Goal: Transaction & Acquisition: Book appointment/travel/reservation

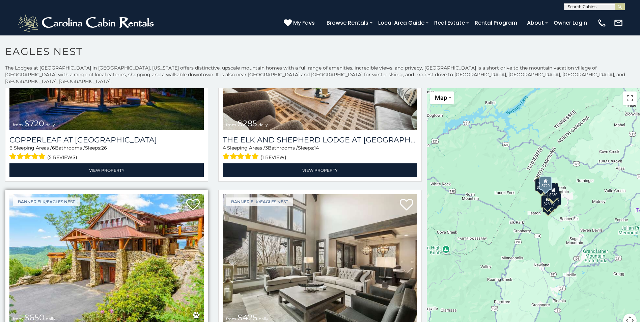
scroll to position [203, 0]
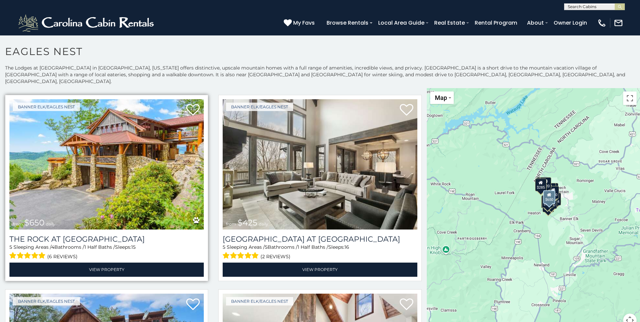
click at [50, 172] on img at bounding box center [106, 164] width 194 height 130
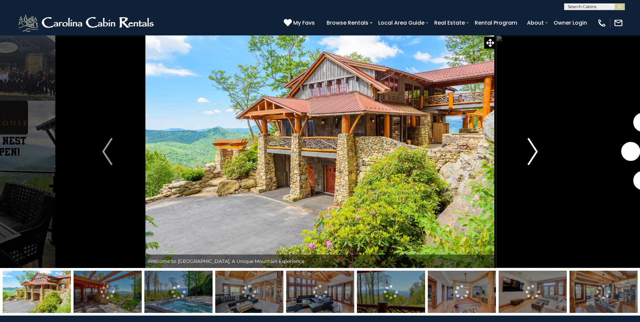
click at [532, 154] on img "Next" at bounding box center [533, 151] width 10 height 27
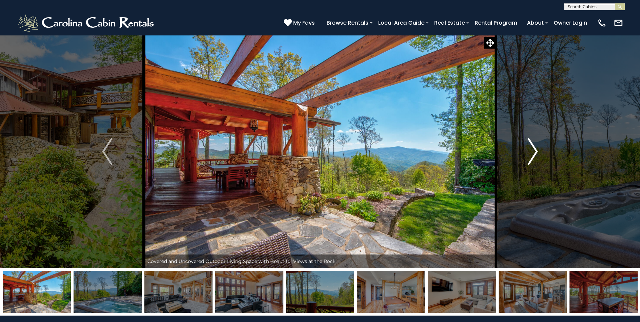
click at [532, 154] on img "Next" at bounding box center [533, 151] width 10 height 27
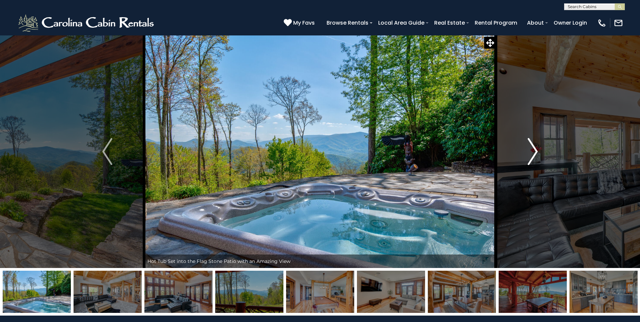
click at [532, 154] on img "Next" at bounding box center [533, 151] width 10 height 27
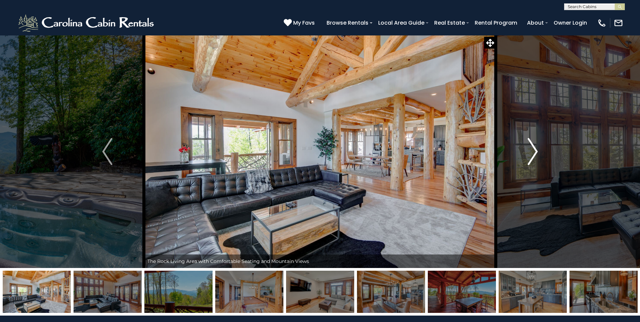
click at [532, 154] on img "Next" at bounding box center [533, 151] width 10 height 27
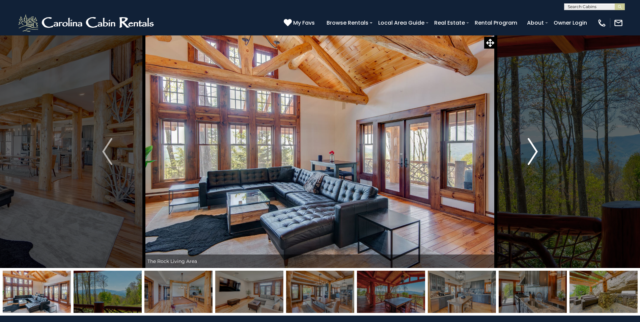
click at [532, 154] on img "Next" at bounding box center [533, 151] width 10 height 27
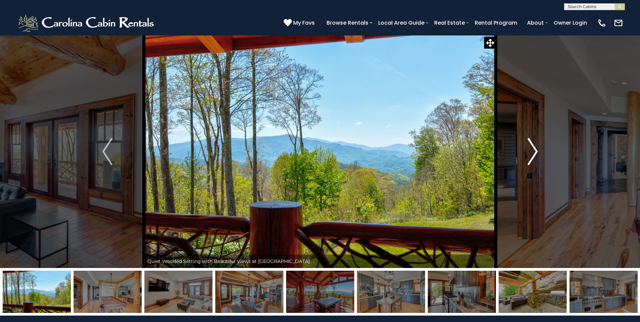
click at [532, 154] on img "Next" at bounding box center [533, 151] width 10 height 27
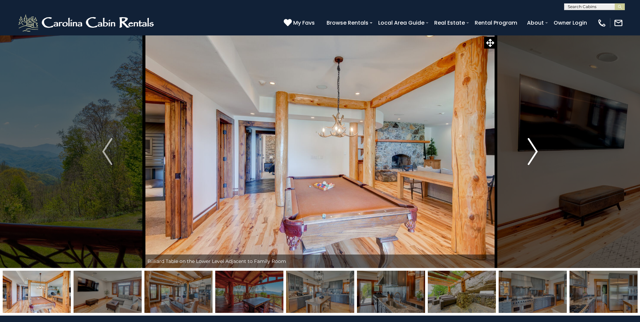
click at [532, 154] on img "Next" at bounding box center [533, 151] width 10 height 27
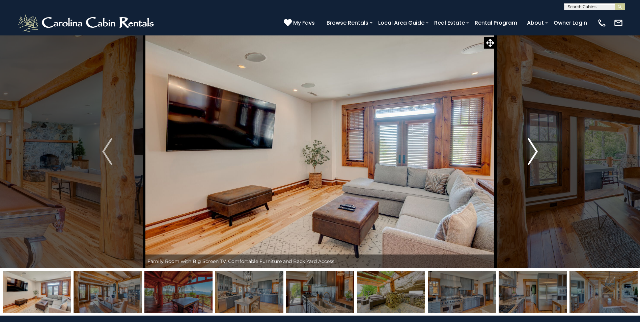
click at [532, 154] on img "Next" at bounding box center [533, 151] width 10 height 27
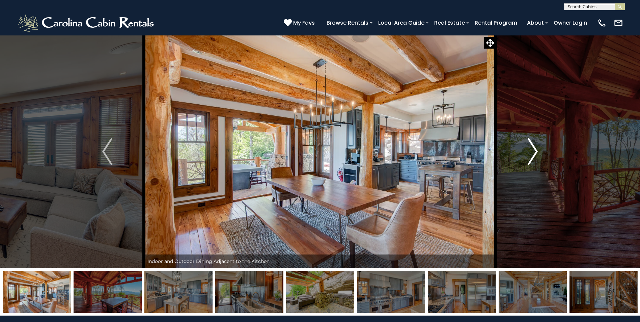
click at [532, 154] on img "Next" at bounding box center [533, 151] width 10 height 27
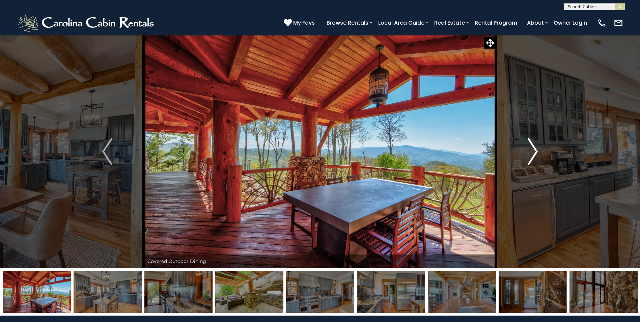
click at [532, 154] on img "Next" at bounding box center [533, 151] width 10 height 27
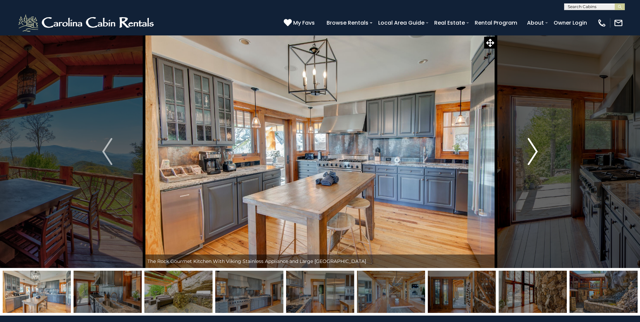
click at [532, 154] on img "Next" at bounding box center [533, 151] width 10 height 27
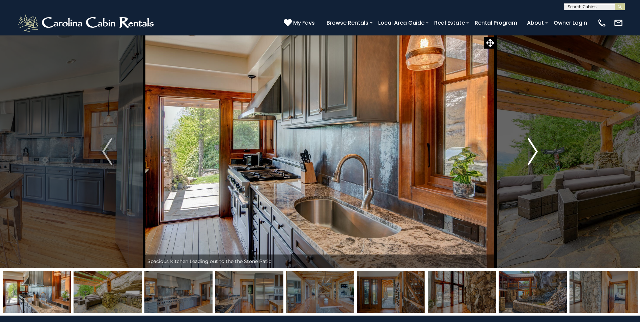
click at [532, 154] on img "Next" at bounding box center [533, 151] width 10 height 27
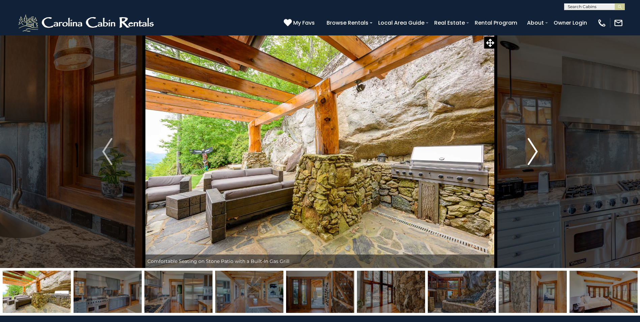
click at [532, 154] on img "Next" at bounding box center [533, 151] width 10 height 27
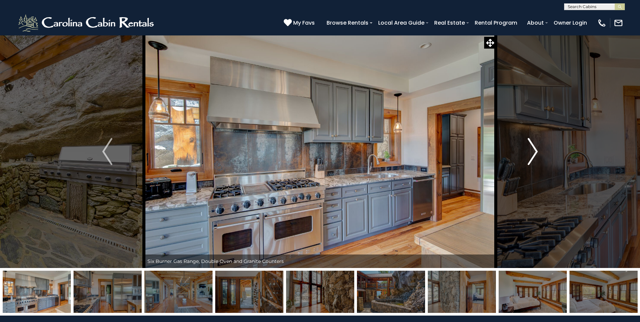
click at [532, 154] on img "Next" at bounding box center [533, 151] width 10 height 27
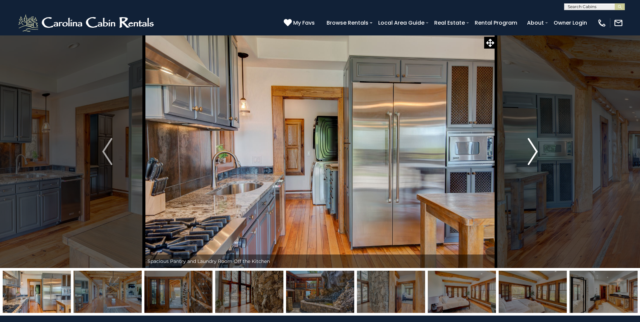
click at [532, 154] on img "Next" at bounding box center [533, 151] width 10 height 27
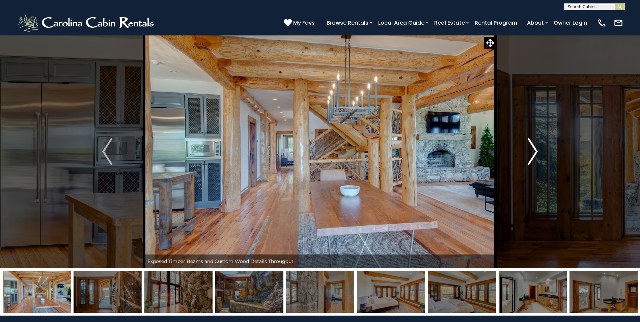
click at [532, 154] on img "Next" at bounding box center [533, 151] width 10 height 27
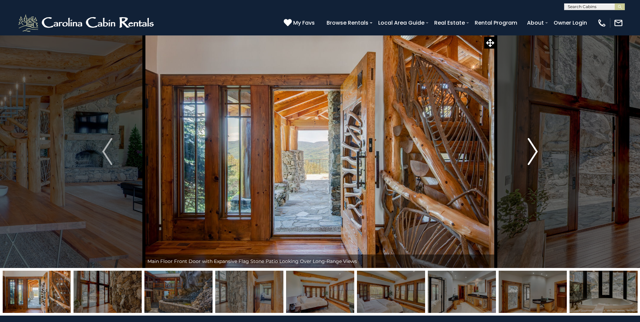
click at [532, 154] on img "Next" at bounding box center [533, 151] width 10 height 27
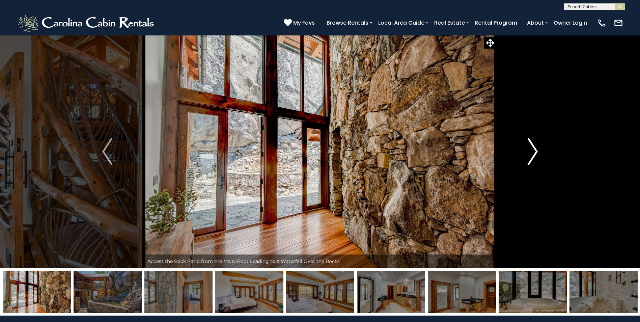
click at [532, 154] on img "Next" at bounding box center [533, 151] width 10 height 27
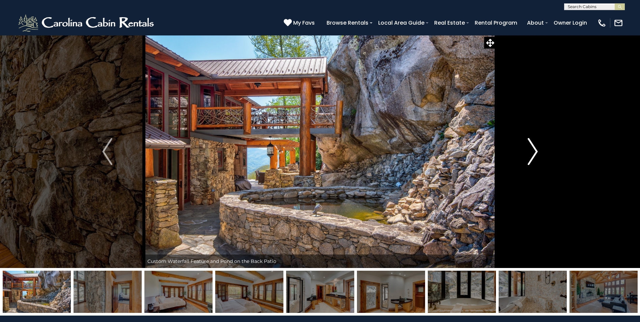
click at [532, 154] on img "Next" at bounding box center [533, 151] width 10 height 27
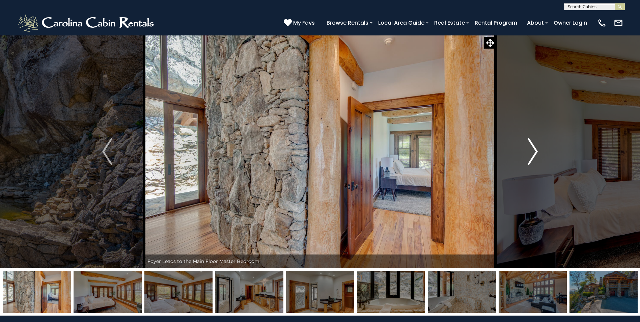
click at [532, 154] on img "Next" at bounding box center [533, 151] width 10 height 27
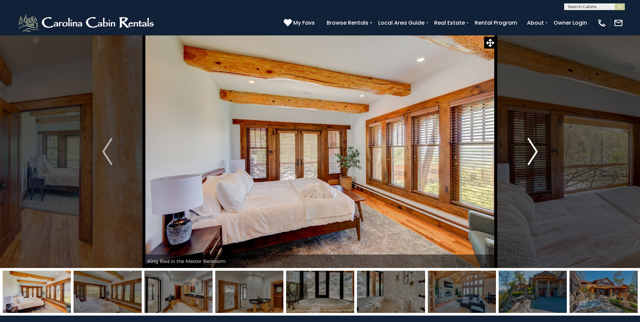
click at [532, 154] on img "Next" at bounding box center [533, 151] width 10 height 27
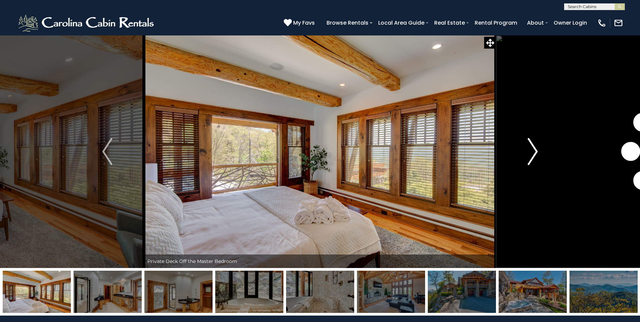
click at [532, 154] on img "Next" at bounding box center [533, 151] width 10 height 27
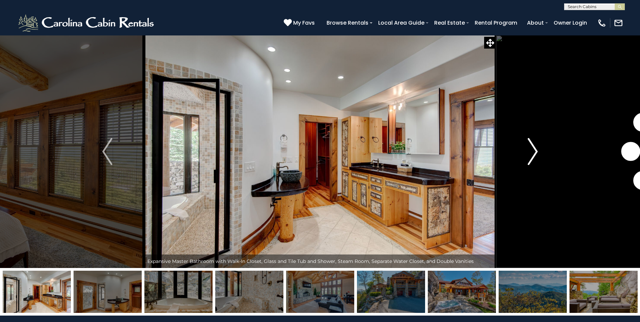
click at [532, 154] on img "Next" at bounding box center [533, 151] width 10 height 27
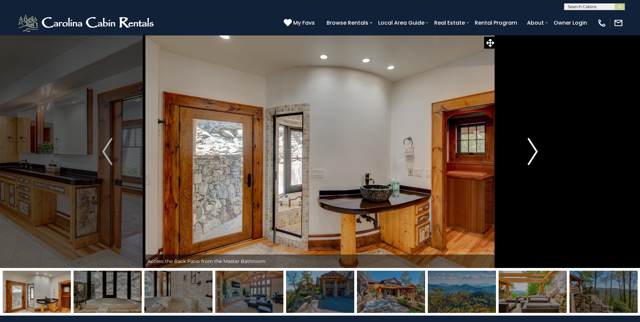
click at [532, 154] on img "Next" at bounding box center [533, 151] width 10 height 27
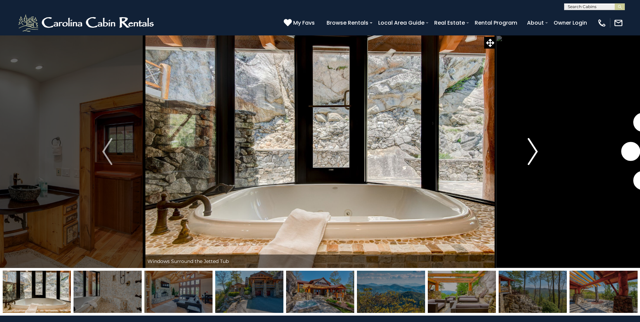
click at [532, 154] on img "Next" at bounding box center [533, 151] width 10 height 27
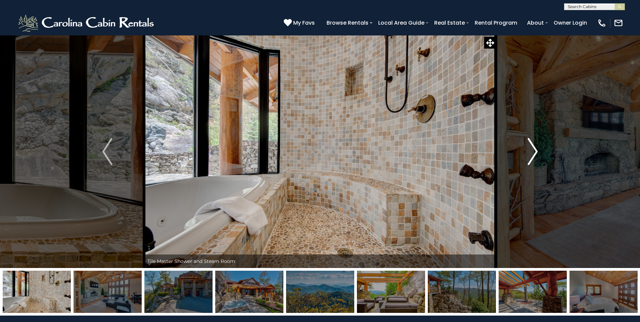
click at [532, 154] on img "Next" at bounding box center [533, 151] width 10 height 27
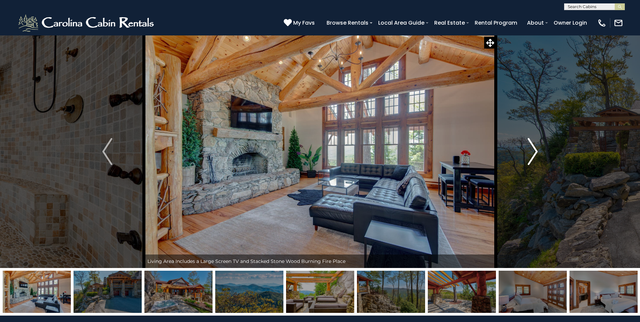
click at [532, 154] on img "Next" at bounding box center [533, 151] width 10 height 27
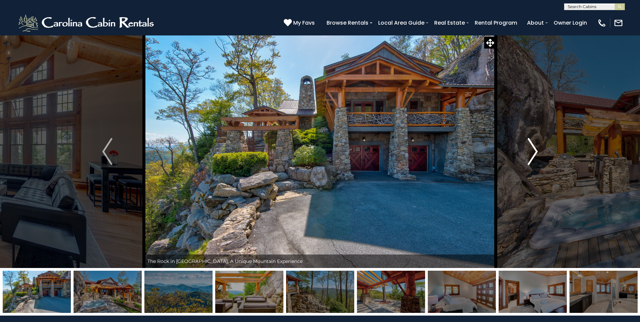
click at [532, 154] on img "Next" at bounding box center [533, 151] width 10 height 27
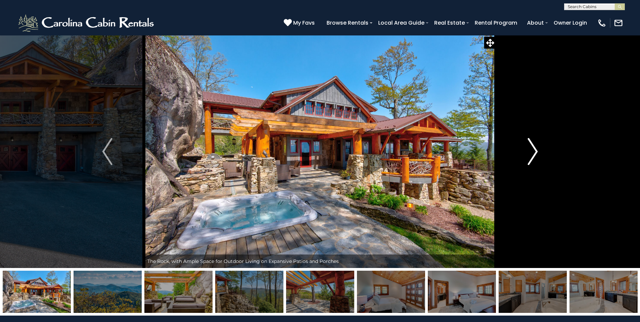
click at [532, 154] on img "Next" at bounding box center [533, 151] width 10 height 27
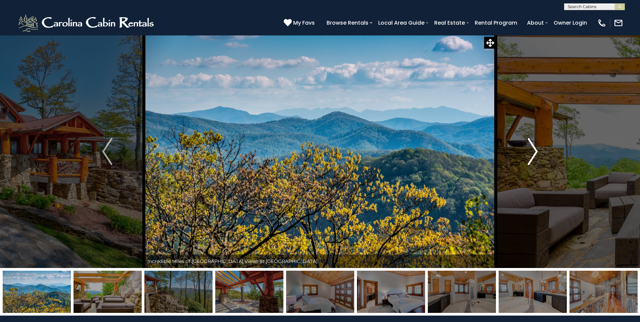
click at [532, 154] on img "Next" at bounding box center [533, 151] width 10 height 27
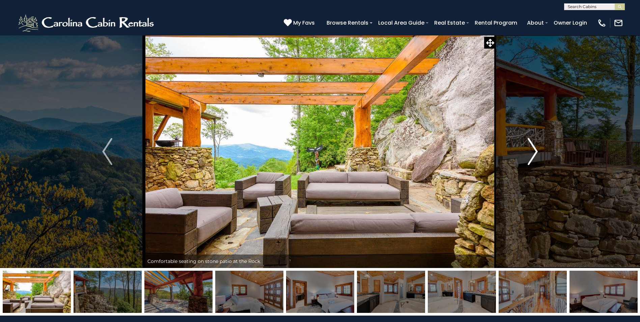
click at [532, 154] on img "Next" at bounding box center [533, 151] width 10 height 27
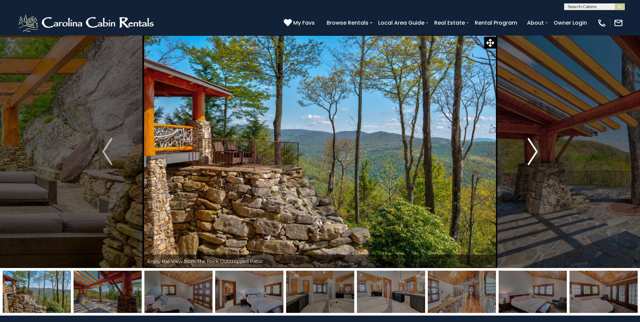
click at [532, 154] on img "Next" at bounding box center [533, 151] width 10 height 27
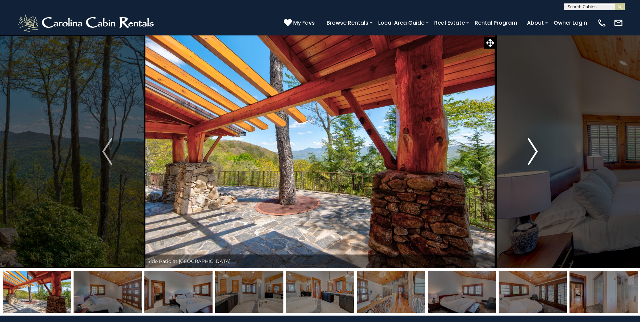
click at [532, 154] on img "Next" at bounding box center [533, 151] width 10 height 27
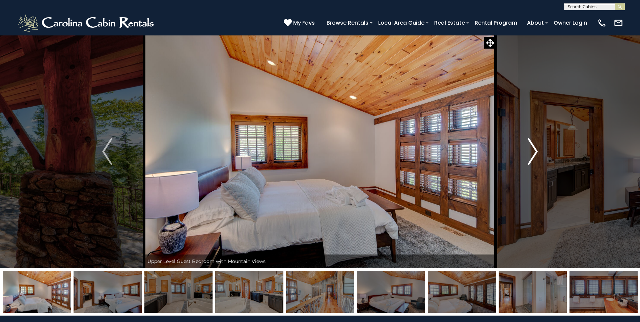
click at [532, 154] on img "Next" at bounding box center [533, 151] width 10 height 27
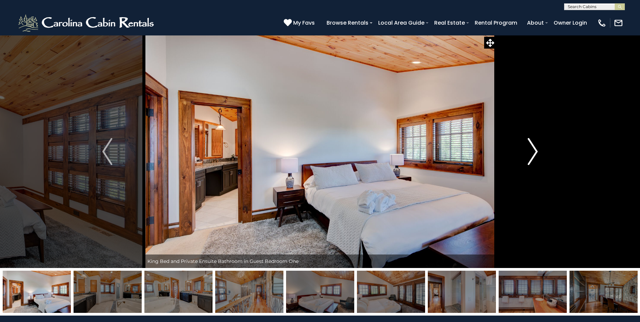
click at [532, 154] on img "Next" at bounding box center [533, 151] width 10 height 27
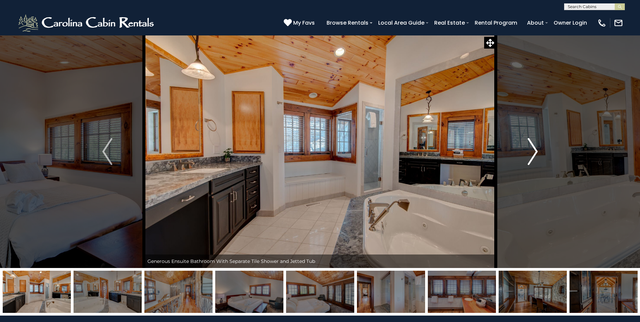
click at [532, 154] on img "Next" at bounding box center [533, 151] width 10 height 27
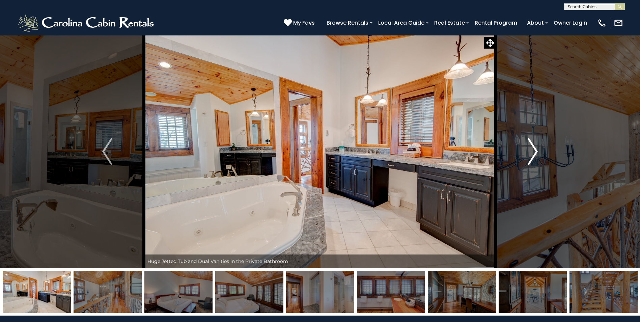
click at [532, 154] on img "Next" at bounding box center [533, 151] width 10 height 27
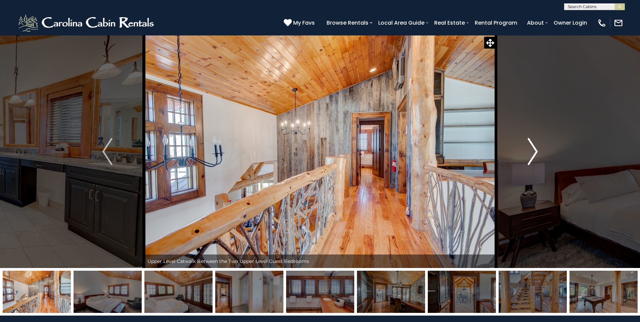
click at [532, 154] on img "Next" at bounding box center [533, 151] width 10 height 27
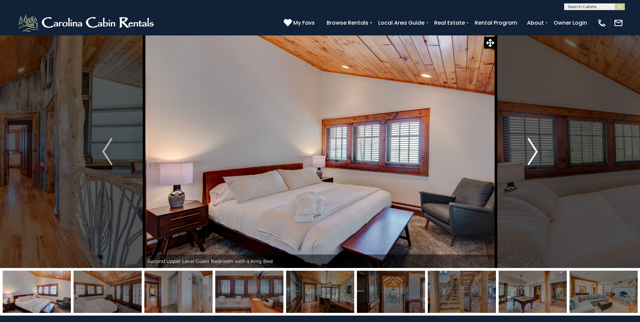
click at [532, 154] on img "Next" at bounding box center [533, 151] width 10 height 27
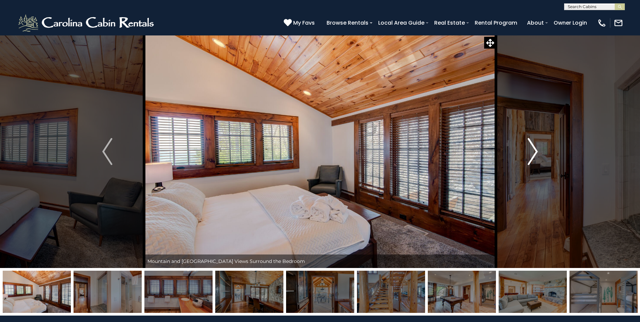
click at [532, 154] on img "Next" at bounding box center [533, 151] width 10 height 27
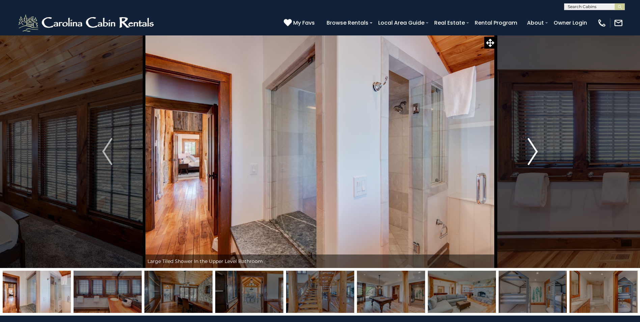
click at [532, 154] on img "Next" at bounding box center [533, 151] width 10 height 27
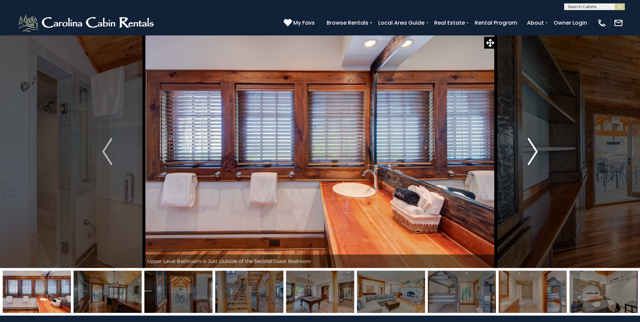
click at [532, 154] on img "Next" at bounding box center [533, 151] width 10 height 27
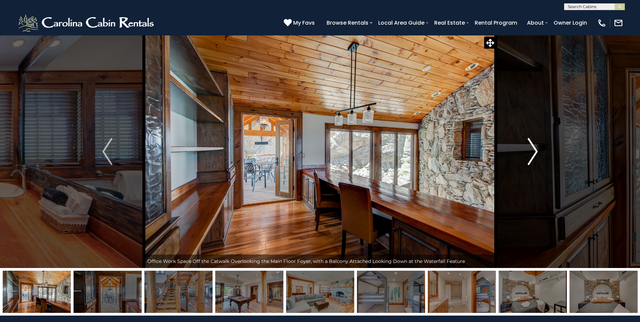
click at [532, 154] on img "Next" at bounding box center [533, 151] width 10 height 27
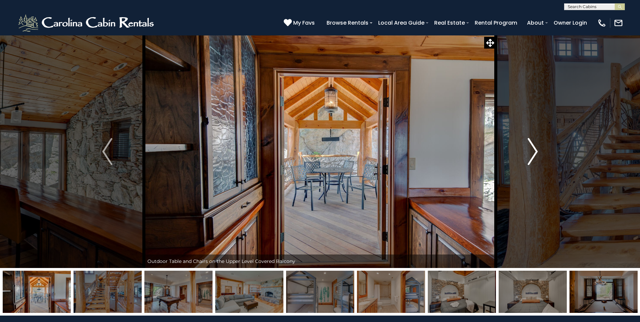
click at [532, 154] on img "Next" at bounding box center [533, 151] width 10 height 27
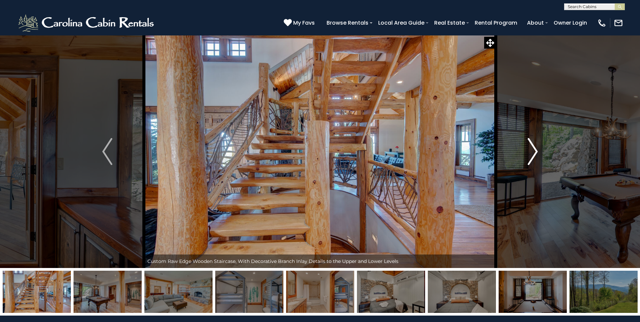
click at [532, 154] on img "Next" at bounding box center [533, 151] width 10 height 27
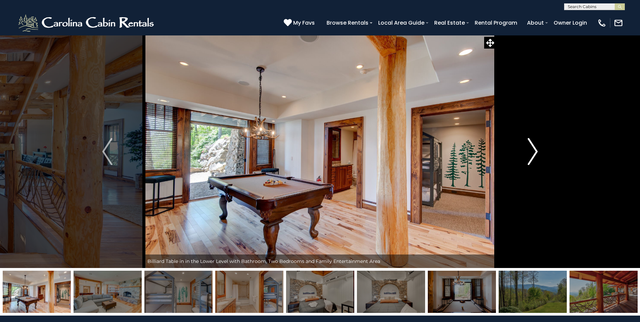
click at [532, 154] on img "Next" at bounding box center [533, 151] width 10 height 27
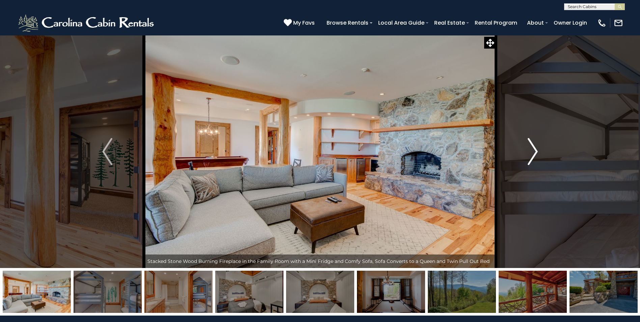
click at [532, 154] on img "Next" at bounding box center [533, 151] width 10 height 27
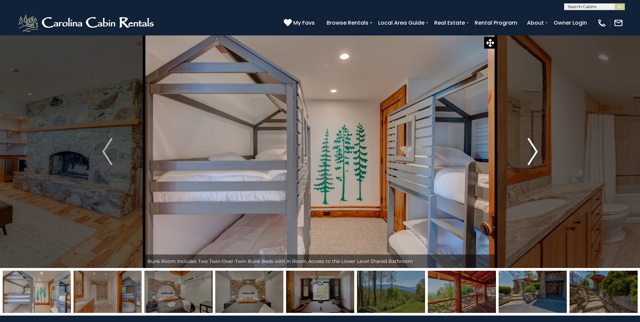
click at [532, 154] on img "Next" at bounding box center [533, 151] width 10 height 27
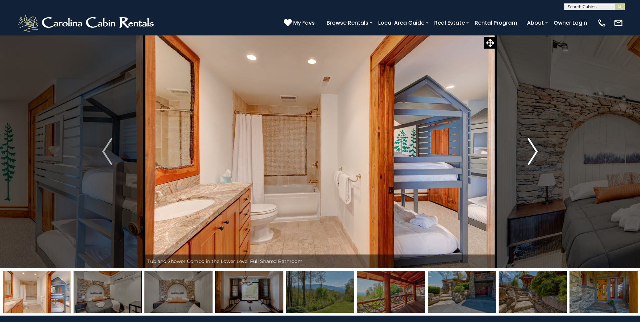
click at [532, 154] on img "Next" at bounding box center [533, 151] width 10 height 27
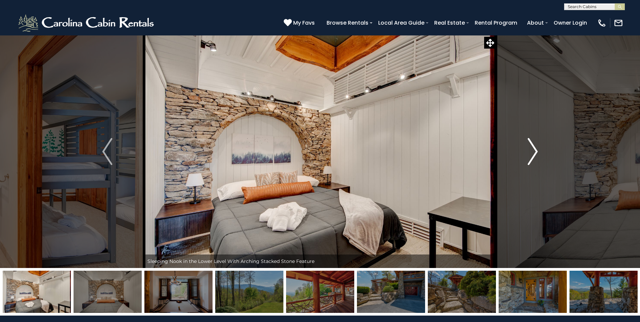
click at [532, 154] on img "Next" at bounding box center [533, 151] width 10 height 27
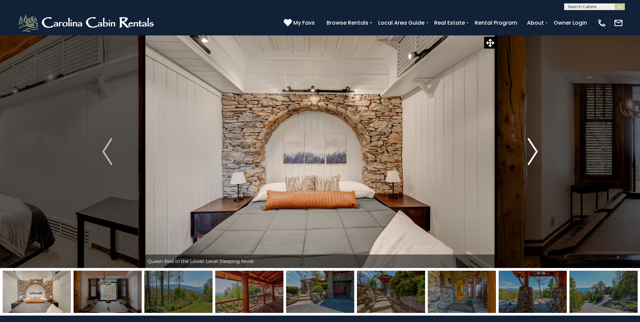
click at [532, 154] on img "Next" at bounding box center [533, 151] width 10 height 27
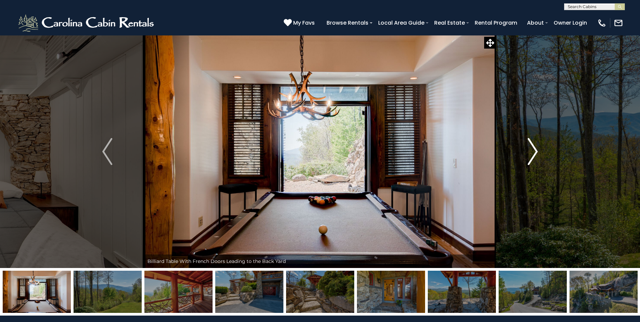
click at [532, 154] on img "Next" at bounding box center [533, 151] width 10 height 27
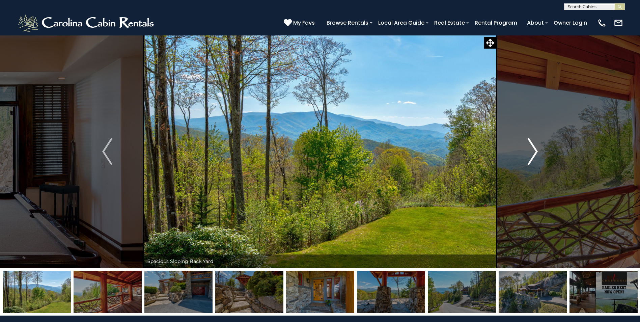
click at [532, 154] on img "Next" at bounding box center [533, 151] width 10 height 27
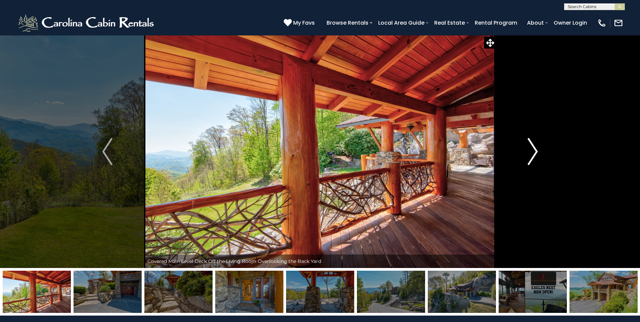
click at [532, 154] on img "Next" at bounding box center [533, 151] width 10 height 27
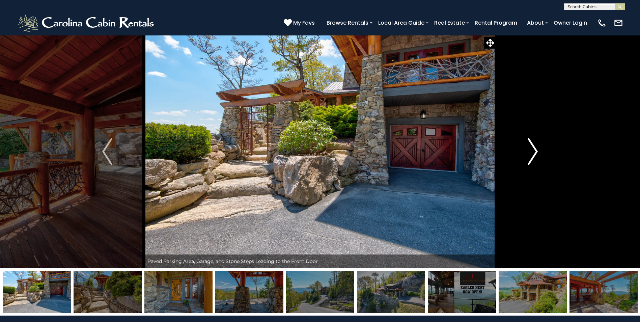
click at [532, 154] on img "Next" at bounding box center [533, 151] width 10 height 27
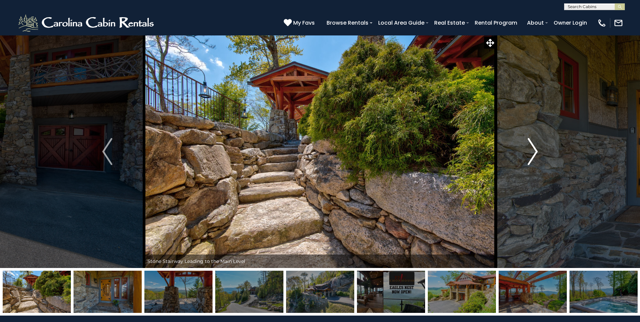
click at [532, 154] on img "Next" at bounding box center [533, 151] width 10 height 27
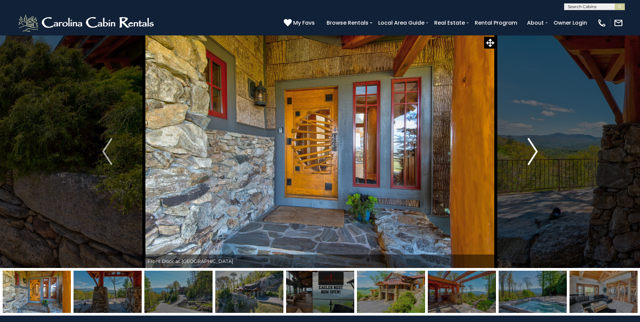
click at [532, 154] on img "Next" at bounding box center [533, 151] width 10 height 27
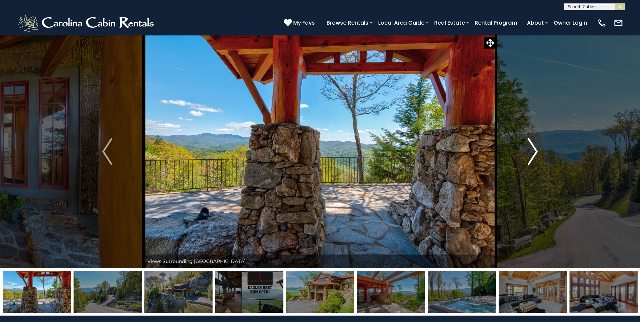
click at [532, 154] on img "Next" at bounding box center [533, 151] width 10 height 27
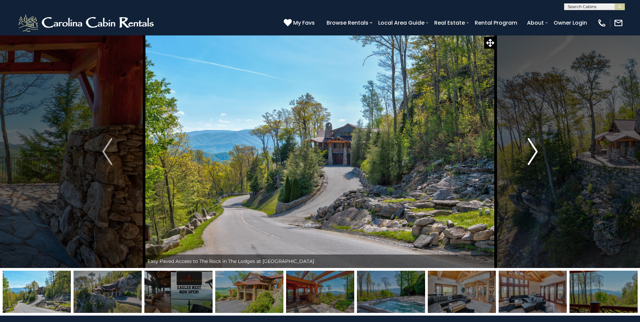
click at [532, 154] on img "Next" at bounding box center [533, 151] width 10 height 27
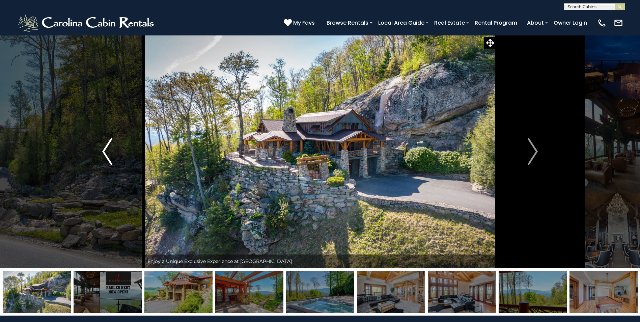
click at [110, 152] on img "Previous" at bounding box center [107, 151] width 10 height 27
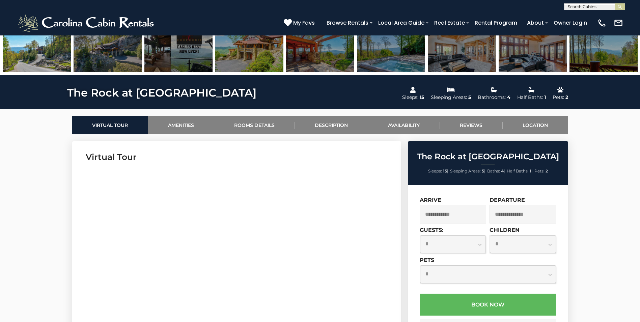
scroll to position [270, 0]
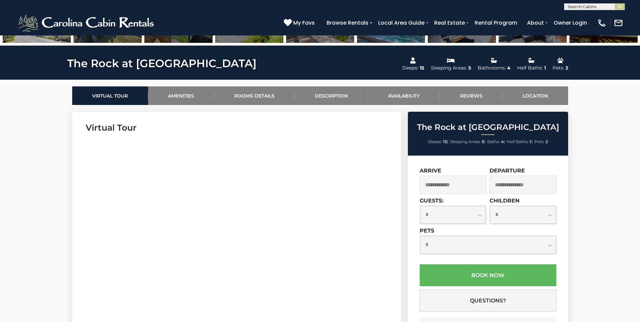
click at [450, 187] on input "text" at bounding box center [453, 185] width 67 height 19
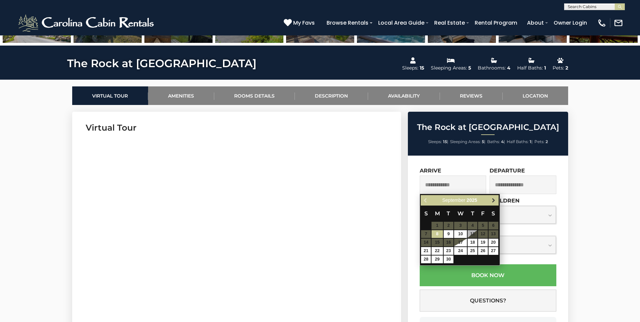
click at [494, 200] on span "Next" at bounding box center [493, 200] width 5 height 5
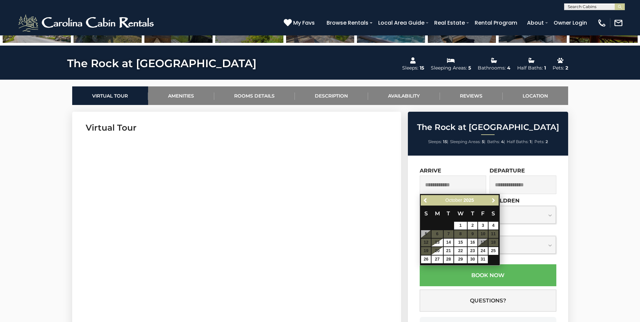
click at [494, 200] on span "Next" at bounding box center [493, 200] width 5 height 5
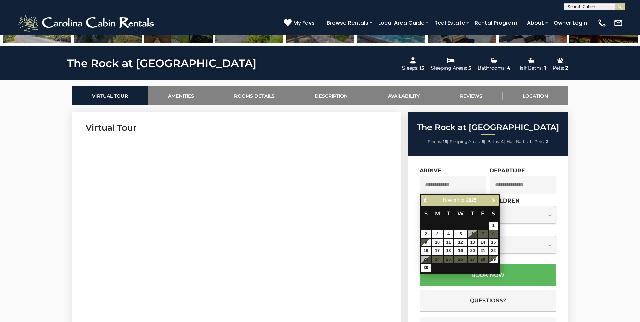
click at [494, 200] on span "Next" at bounding box center [493, 200] width 5 height 5
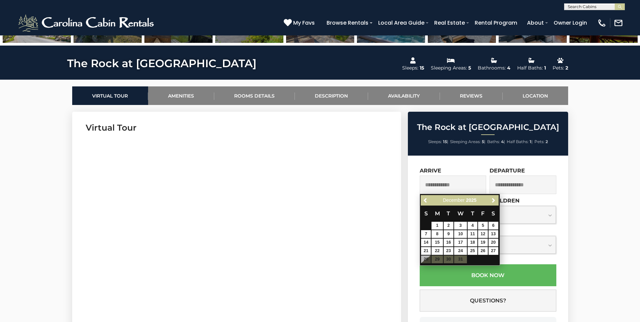
click at [222, 133] on section "Virtual Tour" at bounding box center [236, 215] width 329 height 206
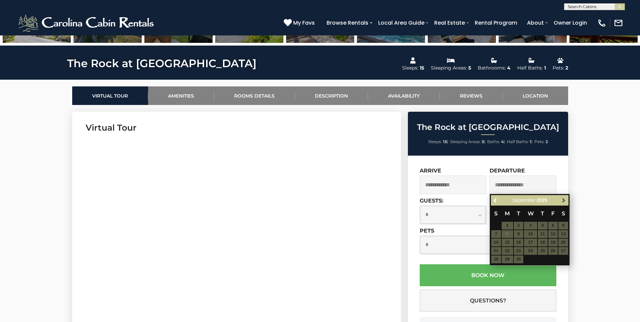
click at [563, 200] on span "Next" at bounding box center [563, 200] width 5 height 5
click at [494, 200] on span "Previous" at bounding box center [495, 200] width 5 height 5
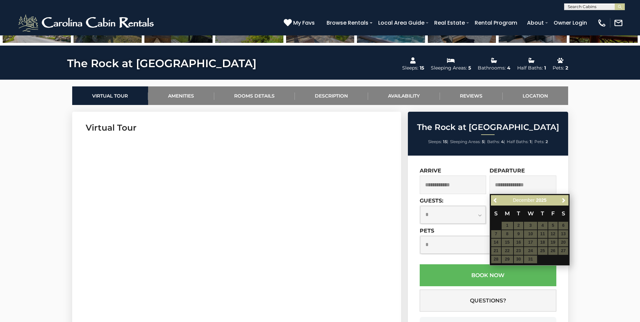
click at [533, 259] on table "S M T W T F S 1 2 3 4 5 6 7 8 9 10 11 12 13 14 15 16 17 18 19 20 21 22 23 24 25…" at bounding box center [530, 235] width 78 height 58
click at [568, 245] on table "S M T W T F S 1 2 3 4 5 6 7 8 9 10 11 12 13 14 15 16 17 18 19 20 21 22 23 24 25…" at bounding box center [530, 235] width 78 height 58
click at [467, 160] on div "**********" at bounding box center [488, 262] width 160 height 213
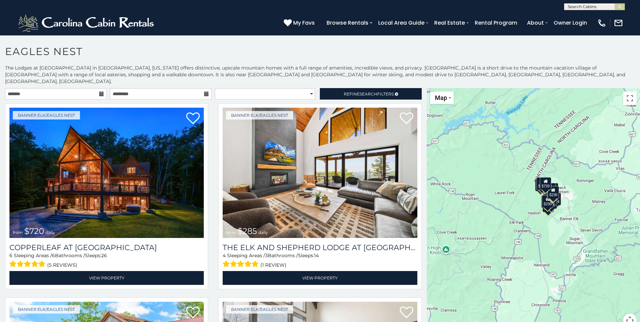
click at [102, 91] on icon at bounding box center [101, 93] width 5 height 5
click at [51, 88] on input "text" at bounding box center [56, 93] width 102 height 11
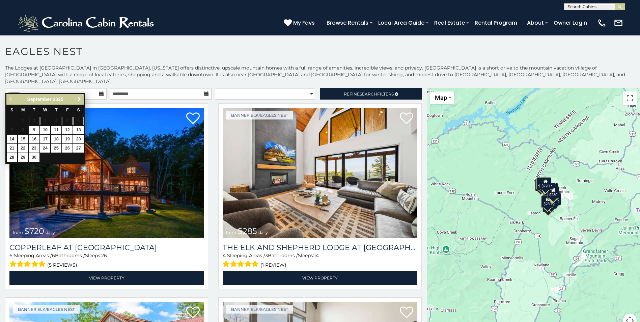
click at [78, 100] on span "Next" at bounding box center [79, 99] width 5 height 5
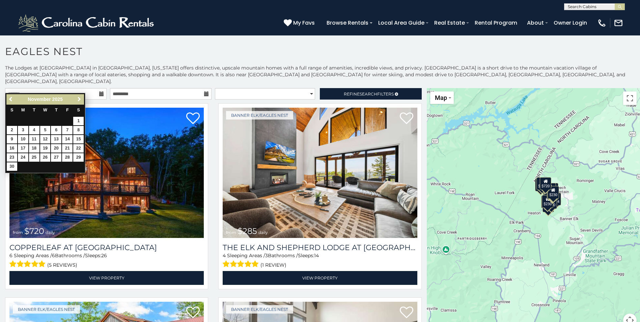
click at [78, 100] on span "Next" at bounding box center [79, 99] width 5 height 5
click at [77, 148] on link "27" at bounding box center [78, 148] width 10 height 8
type input "**********"
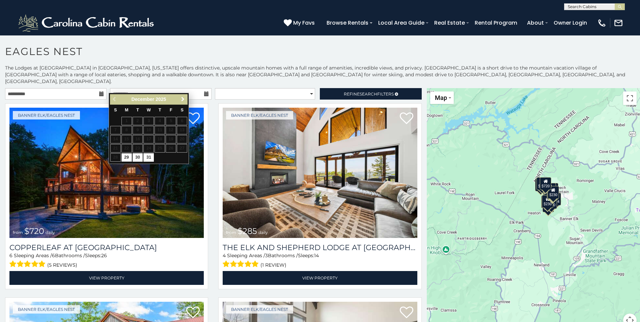
click at [185, 100] on span "Next" at bounding box center [182, 99] width 5 height 5
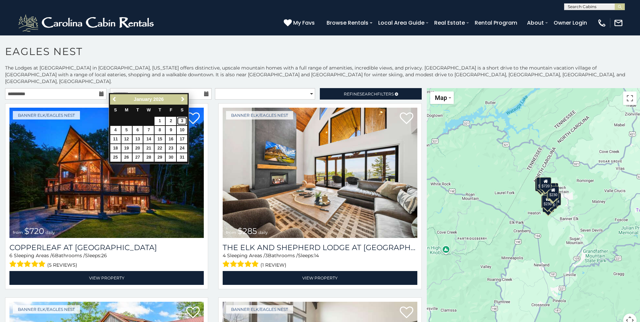
click at [181, 121] on link "3" at bounding box center [182, 121] width 10 height 8
type input "**********"
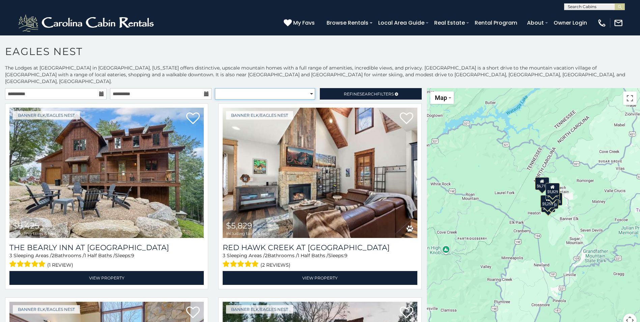
click at [307, 88] on select "**********" at bounding box center [265, 93] width 100 height 11
select select "**********"
click at [215, 88] on select "**********" at bounding box center [265, 93] width 100 height 11
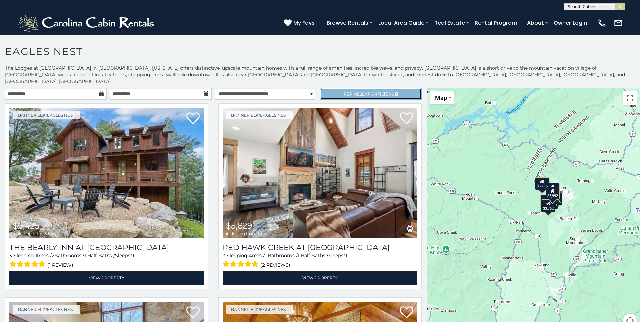
click at [360, 91] on span "Search" at bounding box center [369, 93] width 18 height 5
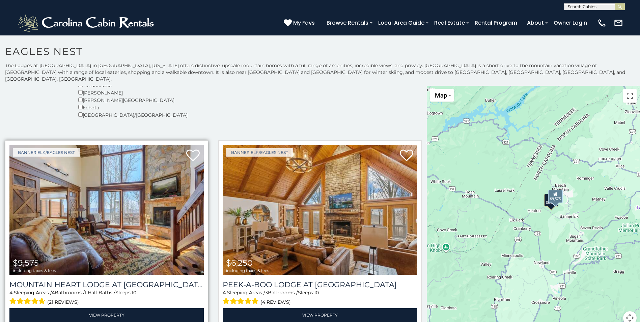
scroll to position [3, 0]
click at [132, 214] on img at bounding box center [106, 209] width 194 height 130
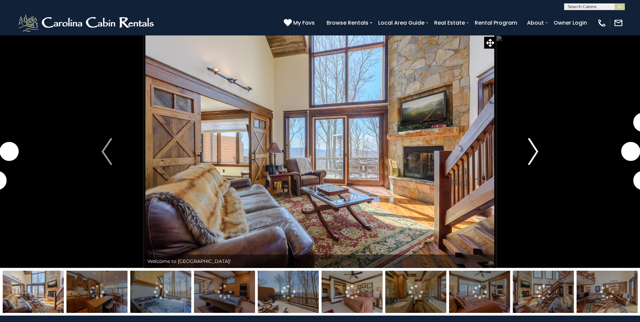
click at [532, 153] on img "Next" at bounding box center [533, 151] width 10 height 27
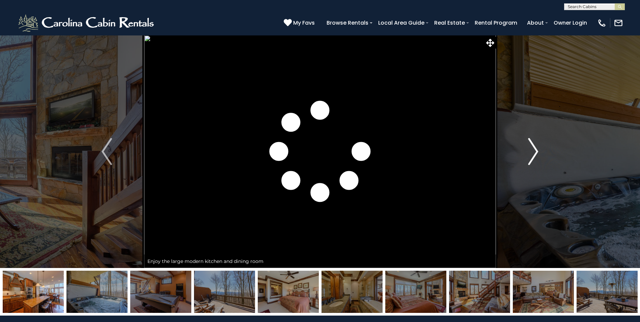
click at [532, 153] on img "Next" at bounding box center [533, 151] width 10 height 27
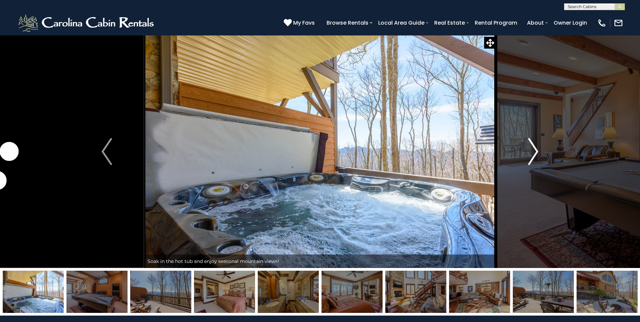
click at [532, 153] on img "Next" at bounding box center [533, 151] width 10 height 27
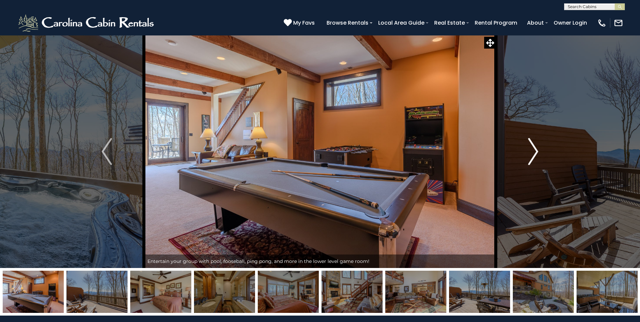
click at [532, 153] on img "Next" at bounding box center [533, 151] width 10 height 27
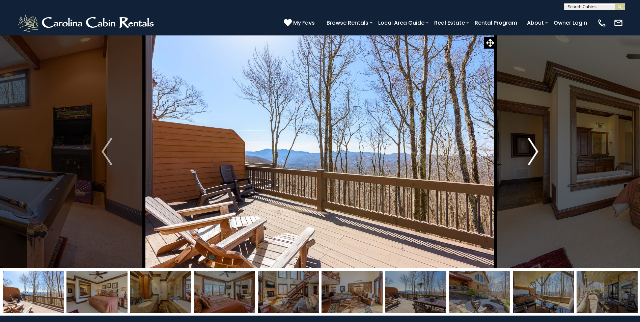
click at [532, 153] on img "Next" at bounding box center [533, 151] width 10 height 27
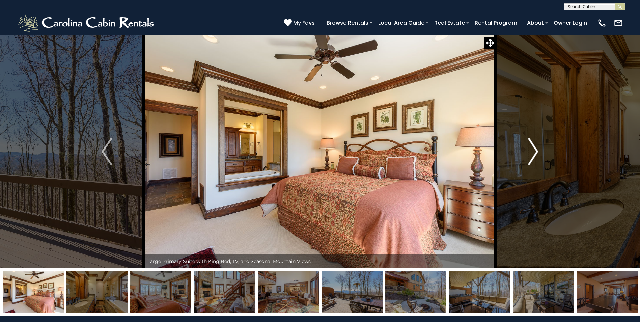
click at [533, 154] on img "Next" at bounding box center [533, 151] width 10 height 27
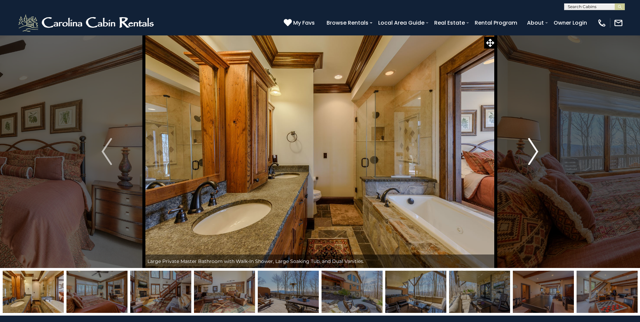
click at [533, 154] on img "Next" at bounding box center [533, 151] width 10 height 27
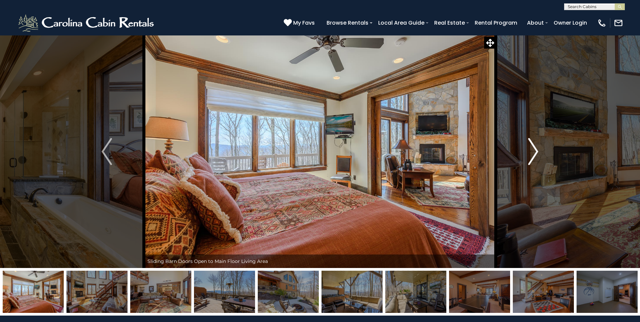
click at [533, 154] on img "Next" at bounding box center [533, 151] width 10 height 27
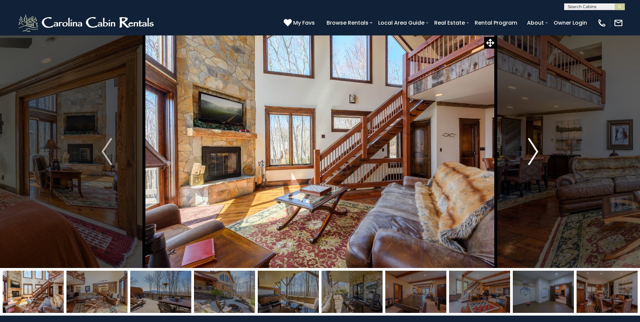
click at [533, 154] on img "Next" at bounding box center [533, 151] width 10 height 27
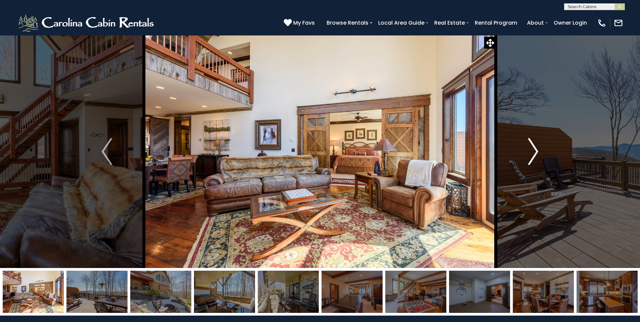
click at [533, 154] on img "Next" at bounding box center [533, 151] width 10 height 27
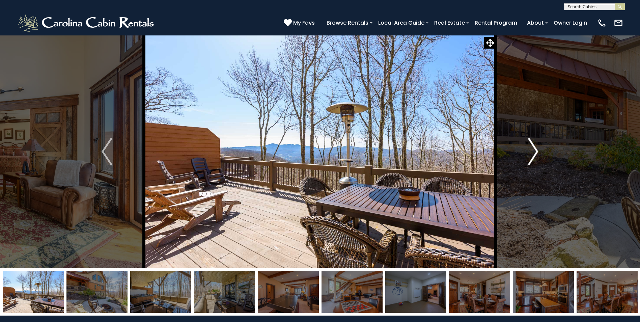
click at [533, 154] on img "Next" at bounding box center [533, 151] width 10 height 27
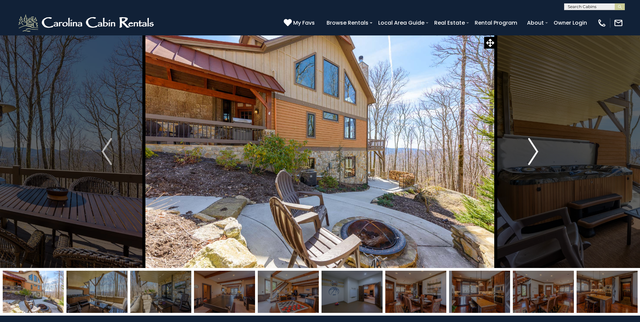
click at [533, 154] on img "Next" at bounding box center [533, 151] width 10 height 27
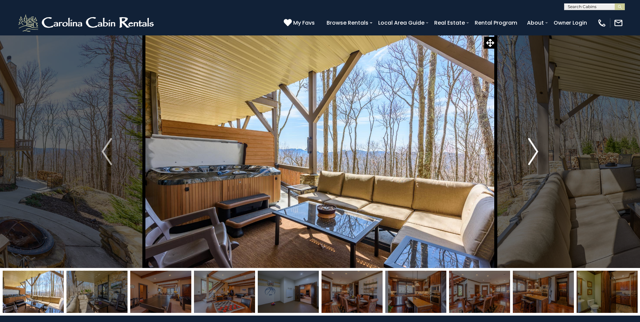
click at [533, 154] on img "Next" at bounding box center [533, 151] width 10 height 27
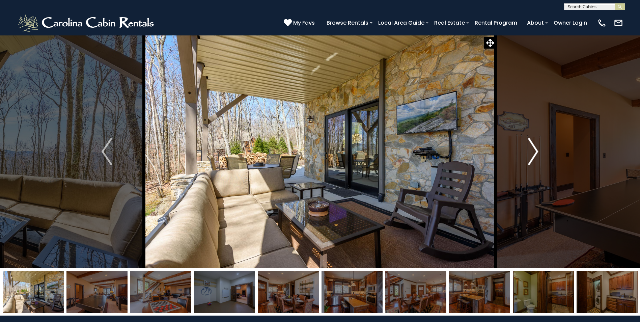
click at [533, 154] on img "Next" at bounding box center [533, 151] width 10 height 27
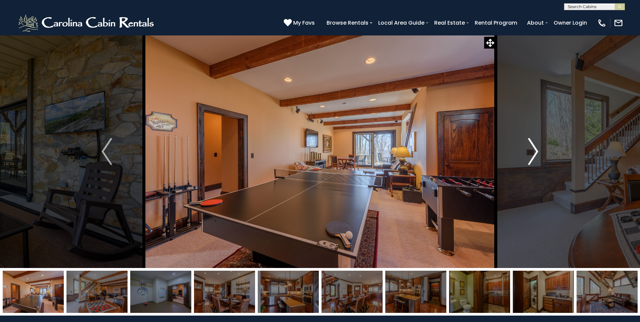
click at [533, 154] on img "Next" at bounding box center [533, 151] width 10 height 27
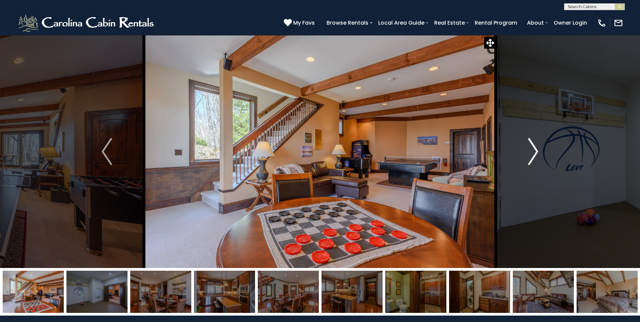
click at [533, 154] on img "Next" at bounding box center [533, 151] width 10 height 27
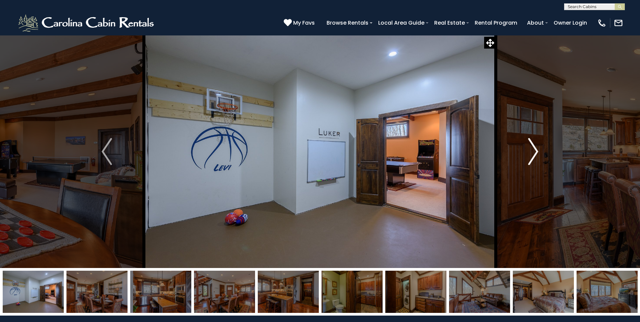
click at [533, 154] on img "Next" at bounding box center [533, 151] width 10 height 27
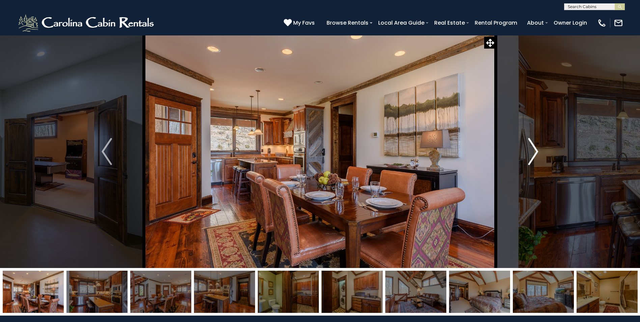
click at [533, 154] on img "Next" at bounding box center [533, 151] width 10 height 27
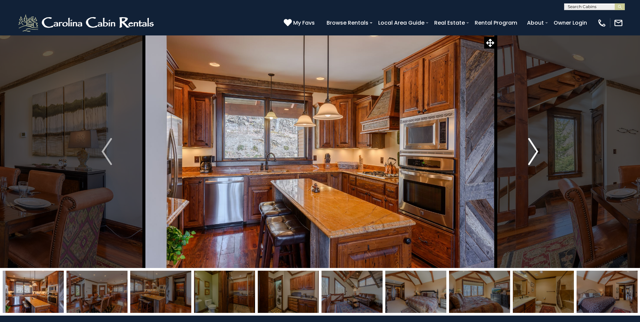
click at [533, 154] on img "Next" at bounding box center [533, 151] width 10 height 27
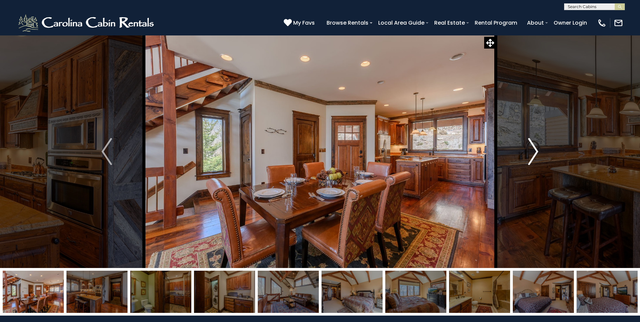
click at [533, 154] on img "Next" at bounding box center [533, 151] width 10 height 27
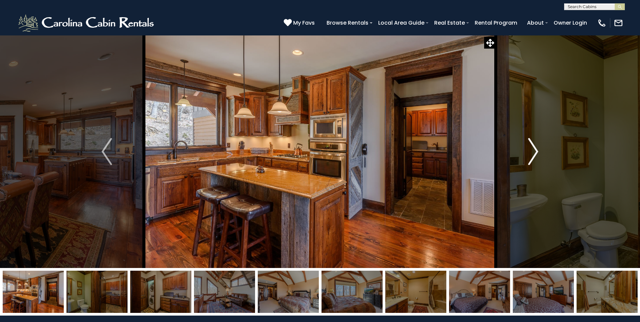
click at [533, 154] on img "Next" at bounding box center [533, 151] width 10 height 27
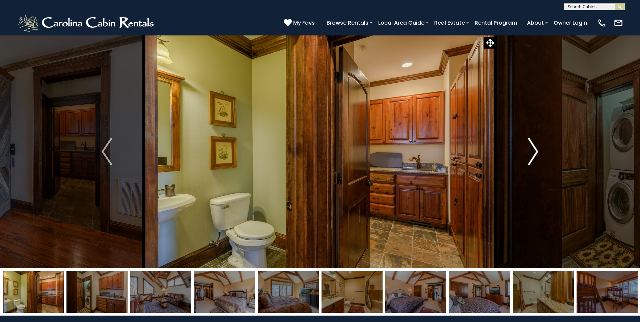
click at [533, 154] on img "Next" at bounding box center [533, 151] width 10 height 27
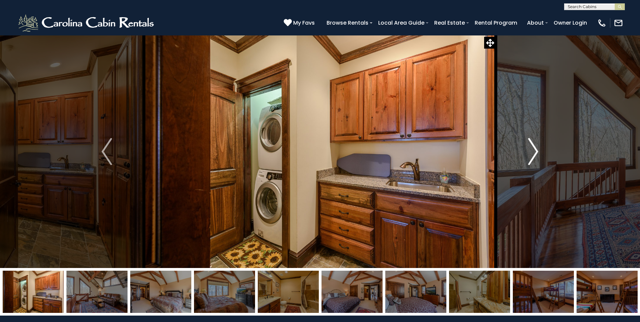
click at [533, 154] on img "Next" at bounding box center [533, 151] width 10 height 27
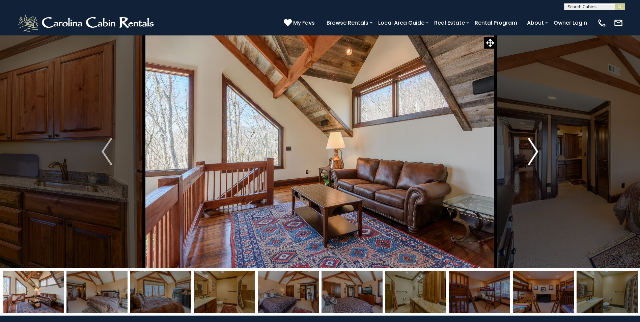
click at [533, 154] on img "Next" at bounding box center [533, 151] width 10 height 27
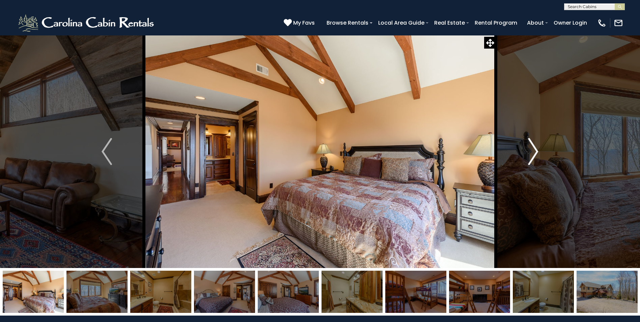
click at [533, 154] on img "Next" at bounding box center [533, 151] width 10 height 27
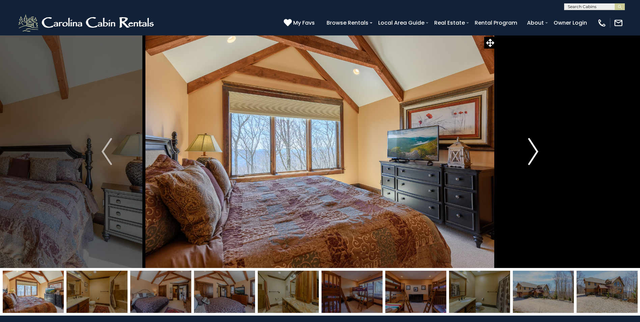
click at [533, 154] on img "Next" at bounding box center [533, 151] width 10 height 27
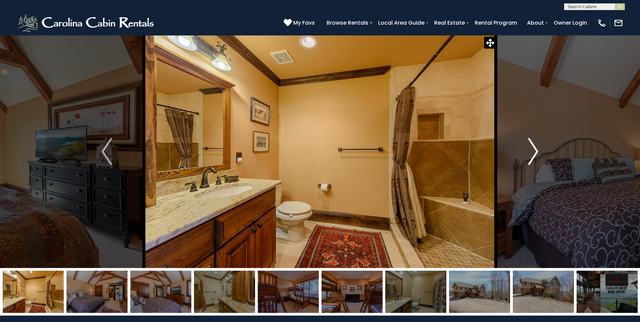
click at [533, 154] on img "Next" at bounding box center [533, 151] width 10 height 27
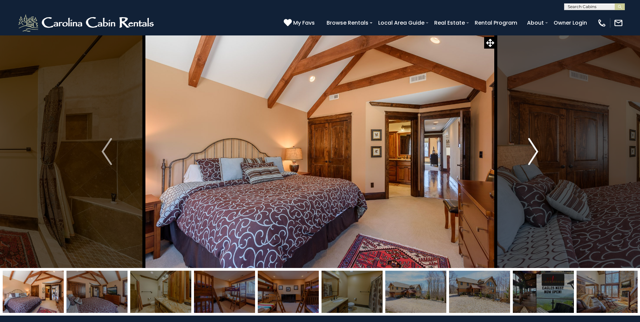
click at [533, 154] on img "Next" at bounding box center [533, 151] width 10 height 27
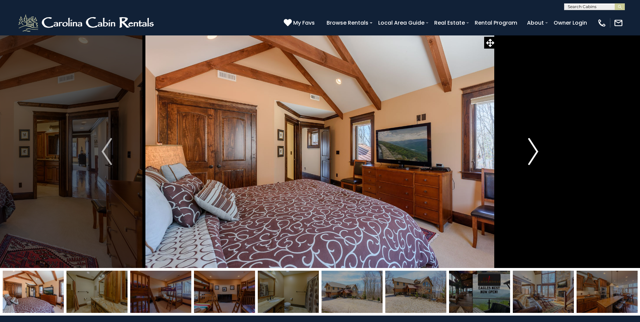
click at [533, 154] on img "Next" at bounding box center [533, 151] width 10 height 27
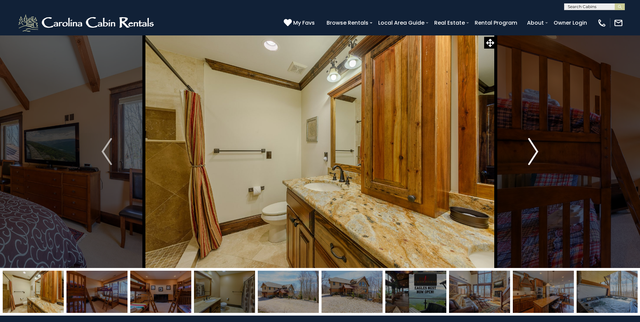
click at [533, 154] on img "Next" at bounding box center [533, 151] width 10 height 27
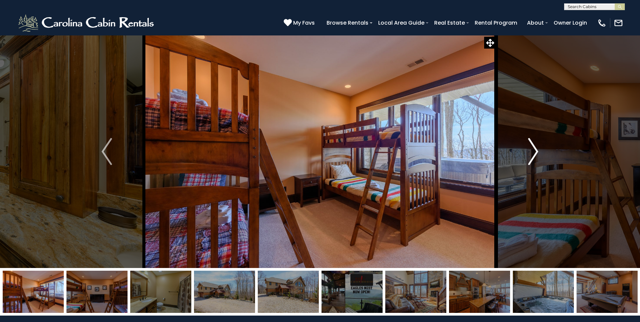
click at [533, 154] on img "Next" at bounding box center [533, 151] width 10 height 27
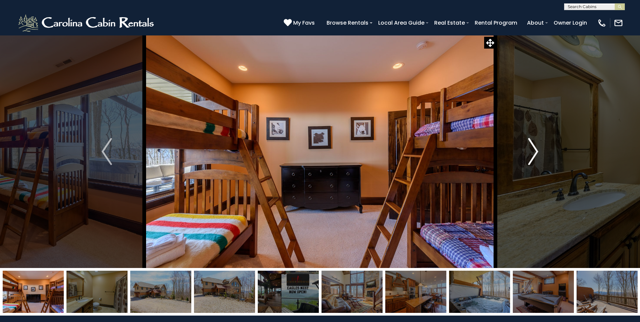
click at [533, 154] on img "Next" at bounding box center [533, 151] width 10 height 27
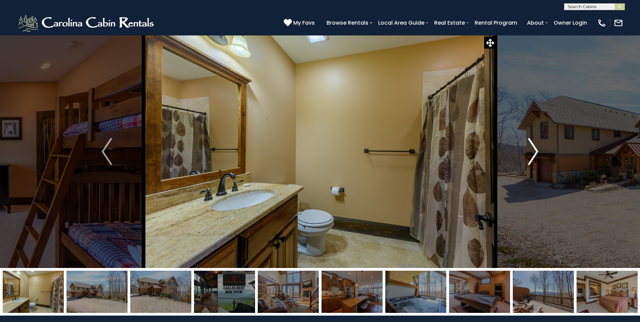
click at [533, 154] on img "Next" at bounding box center [533, 151] width 10 height 27
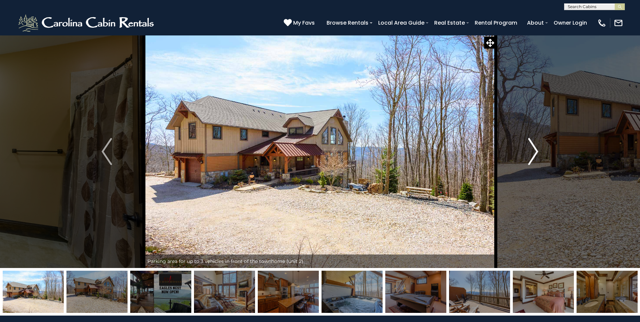
click at [533, 154] on img "Next" at bounding box center [533, 151] width 10 height 27
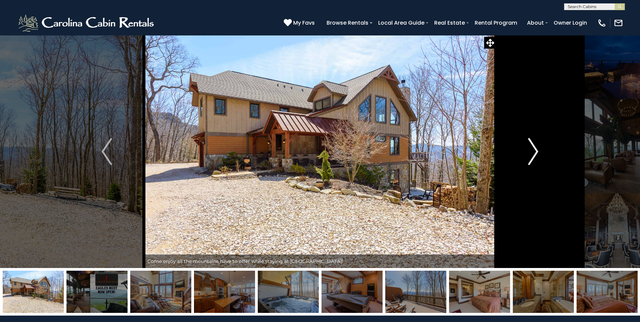
click at [533, 154] on img "Next" at bounding box center [533, 151] width 10 height 27
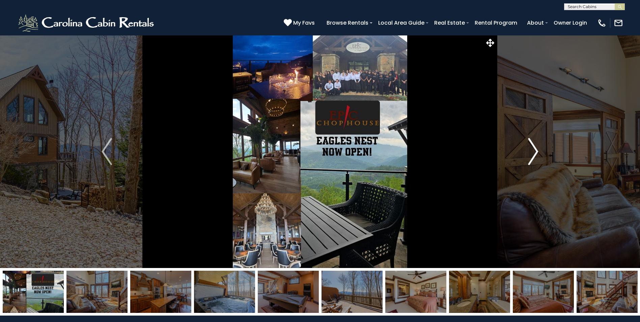
click at [533, 154] on img "Next" at bounding box center [533, 151] width 10 height 27
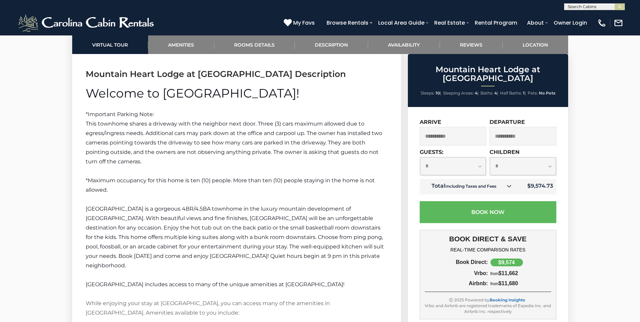
scroll to position [979, 0]
